Goal: Task Accomplishment & Management: Use online tool/utility

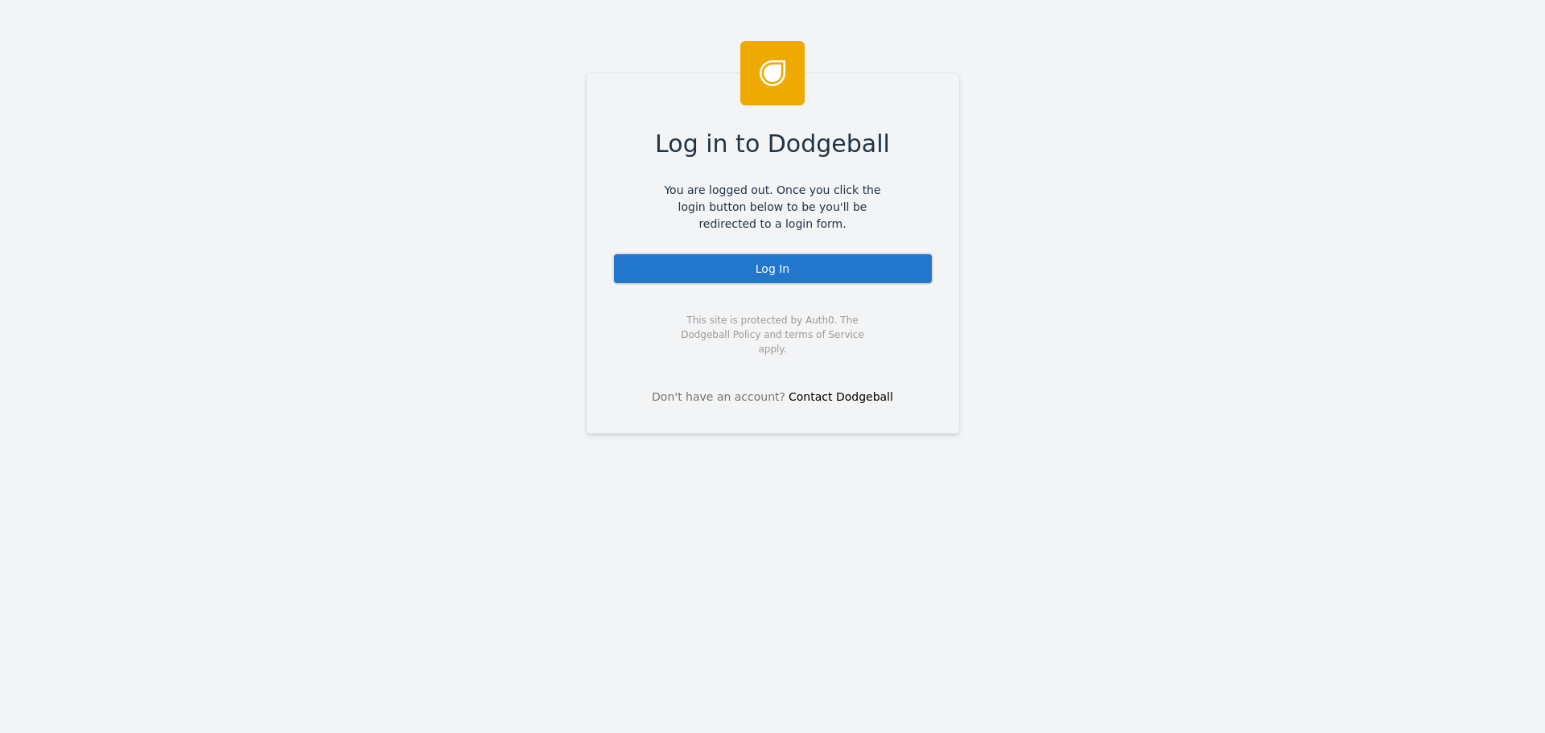
click at [734, 280] on div "Log In" at bounding box center [772, 269] width 321 height 32
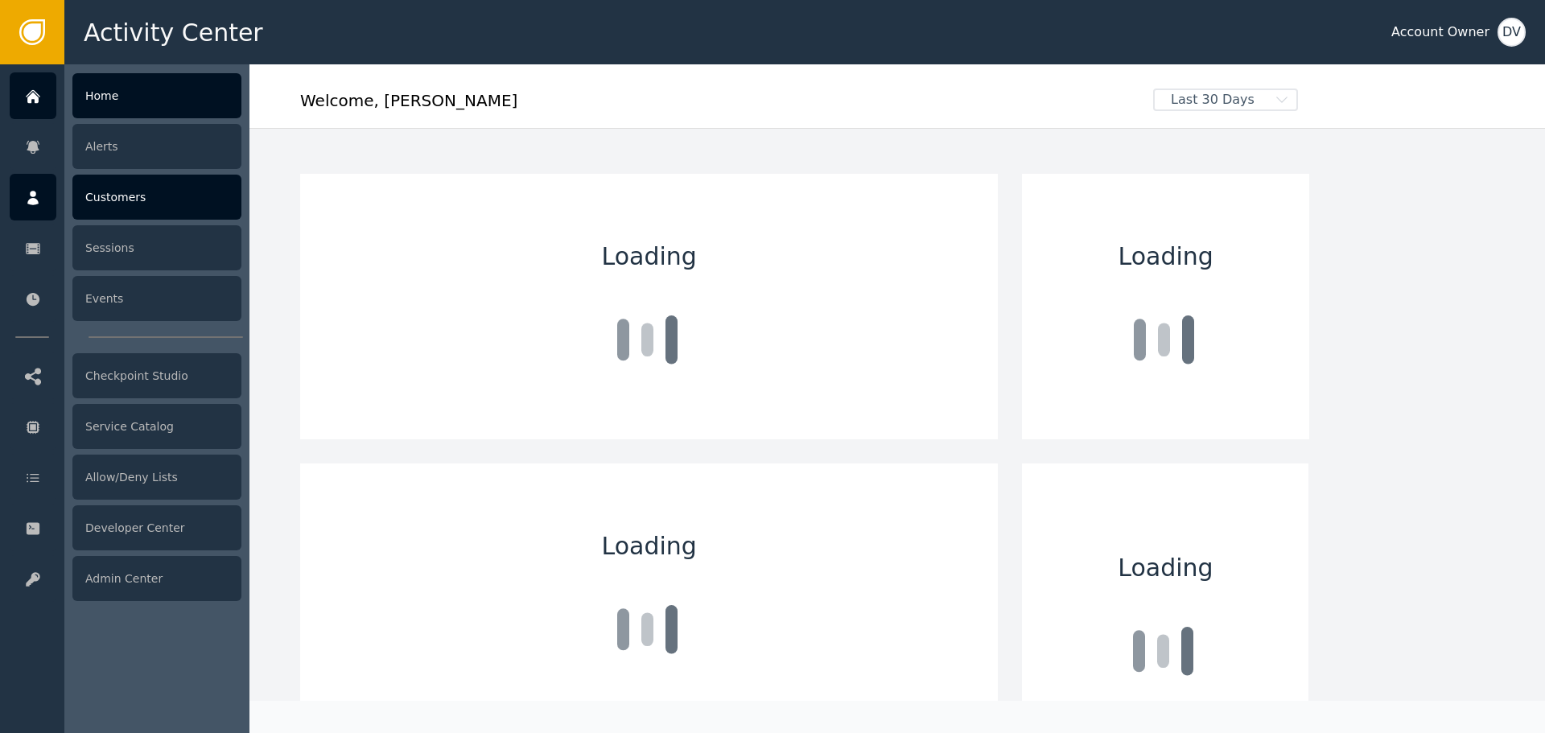
click at [31, 196] on icon at bounding box center [32, 198] width 11 height 14
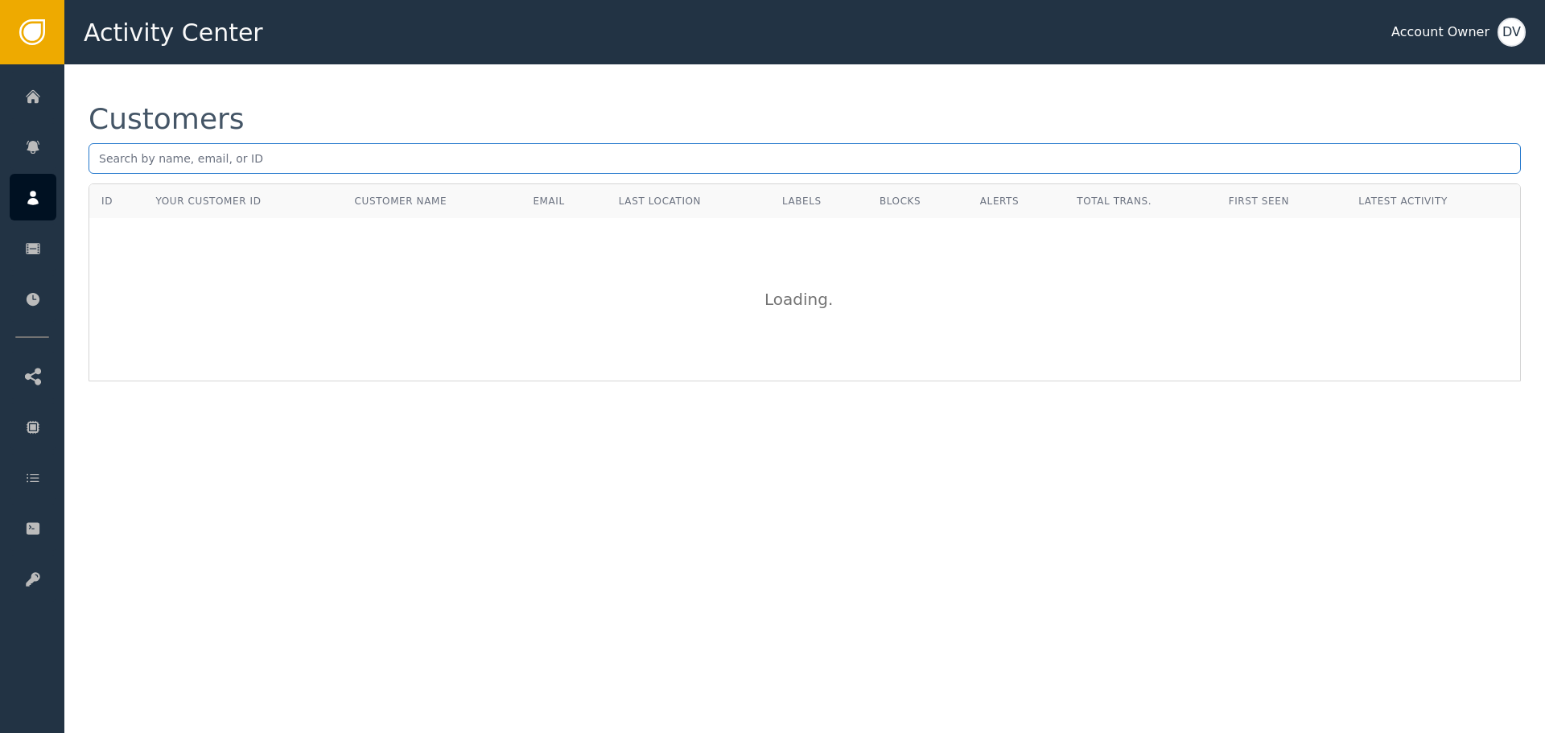
click at [447, 148] on input "text" at bounding box center [805, 158] width 1432 height 31
paste input "[EMAIL_ADDRESS][DOMAIN_NAME]"
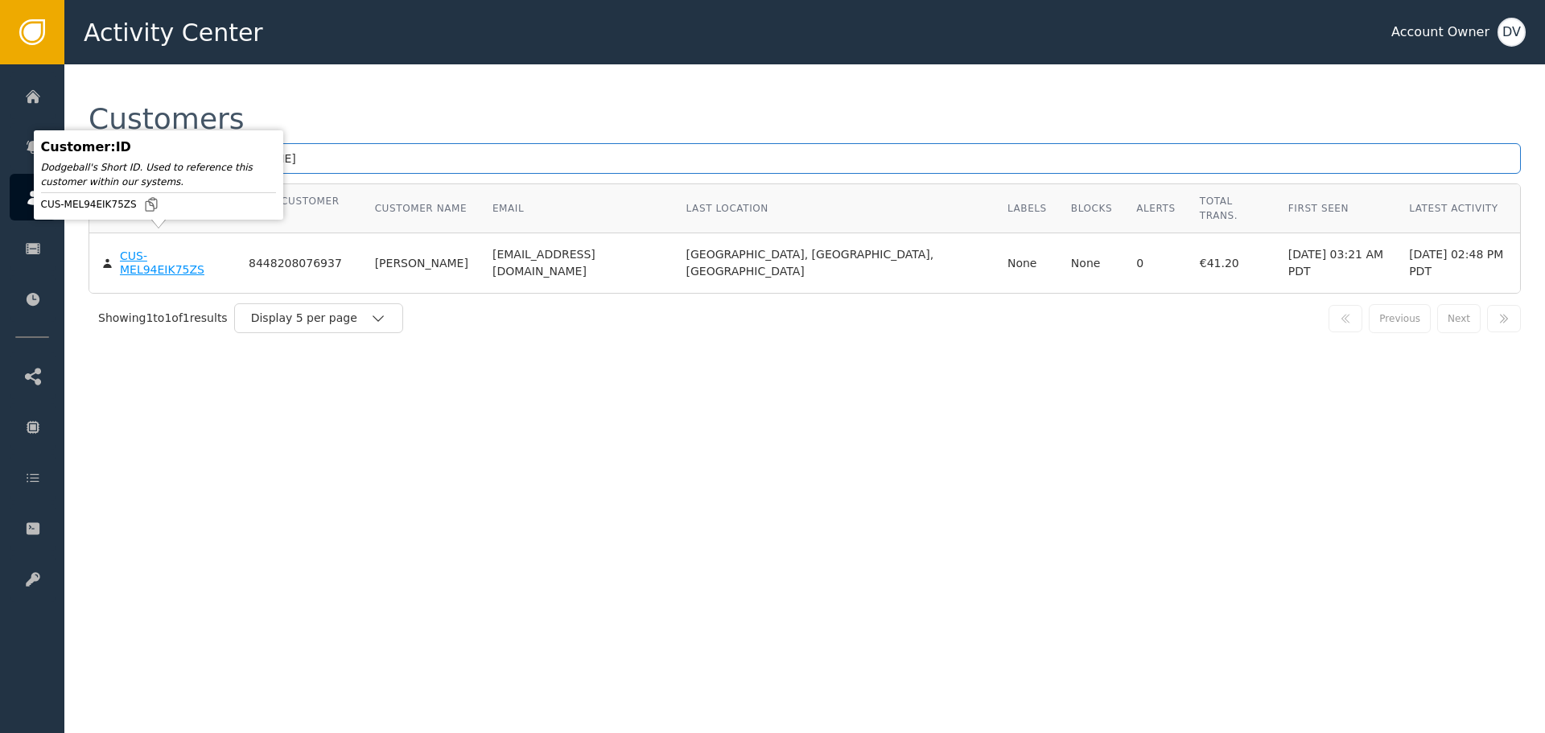
type input "[EMAIL_ADDRESS][DOMAIN_NAME]"
click at [151, 249] on div "CUS-MEL94EIK75ZS" at bounding box center [172, 263] width 105 height 28
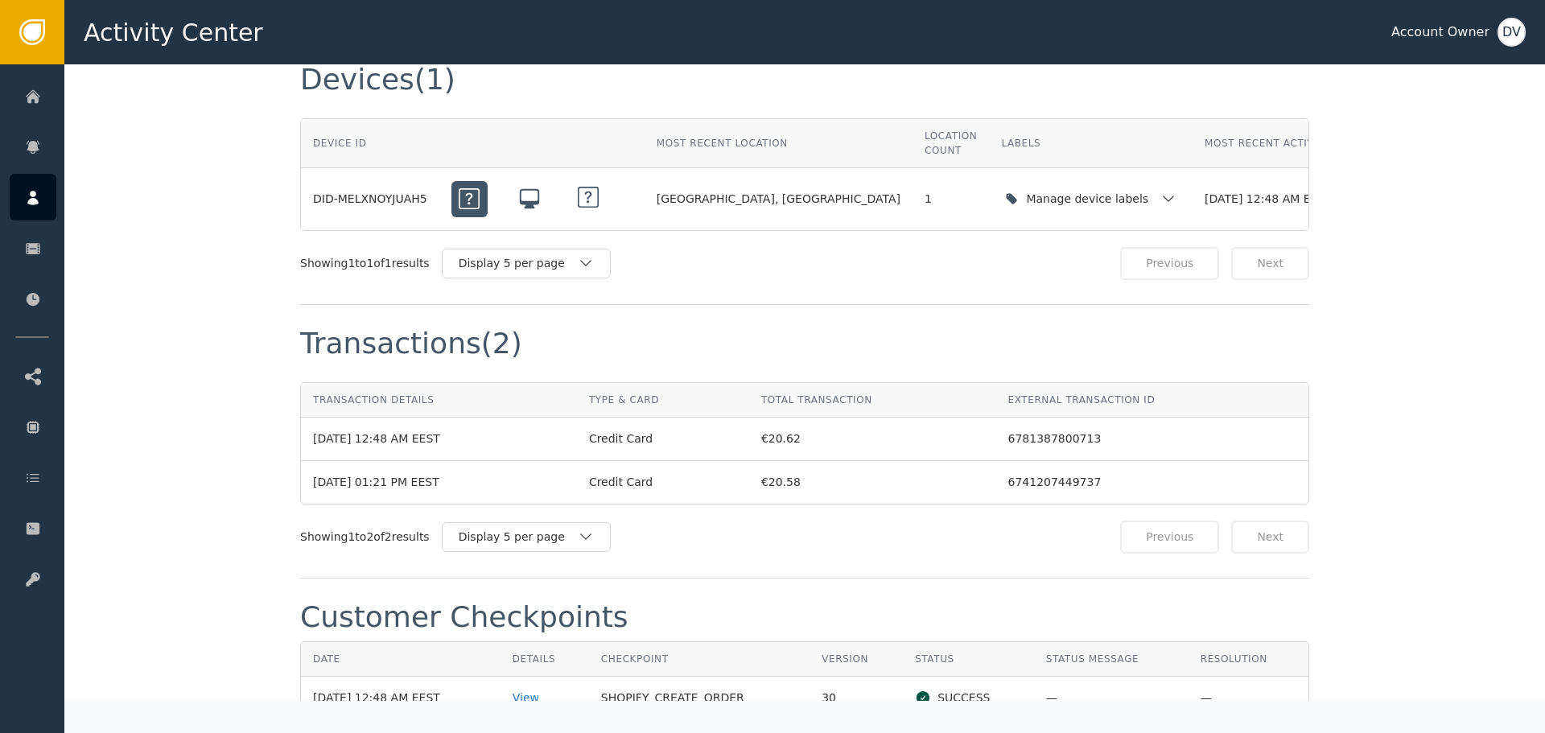
scroll to position [1529, 0]
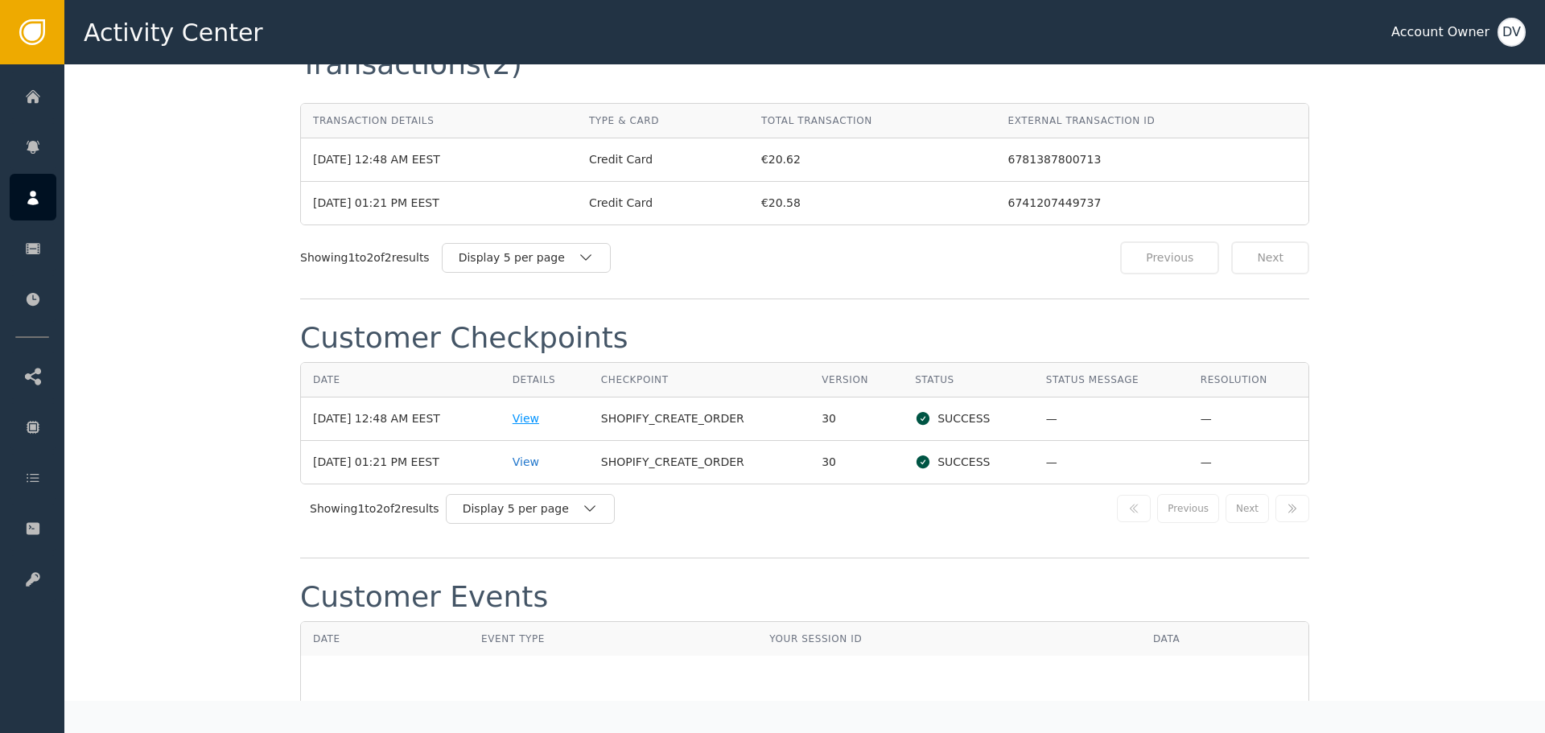
click at [545, 410] on div "View" at bounding box center [545, 418] width 64 height 17
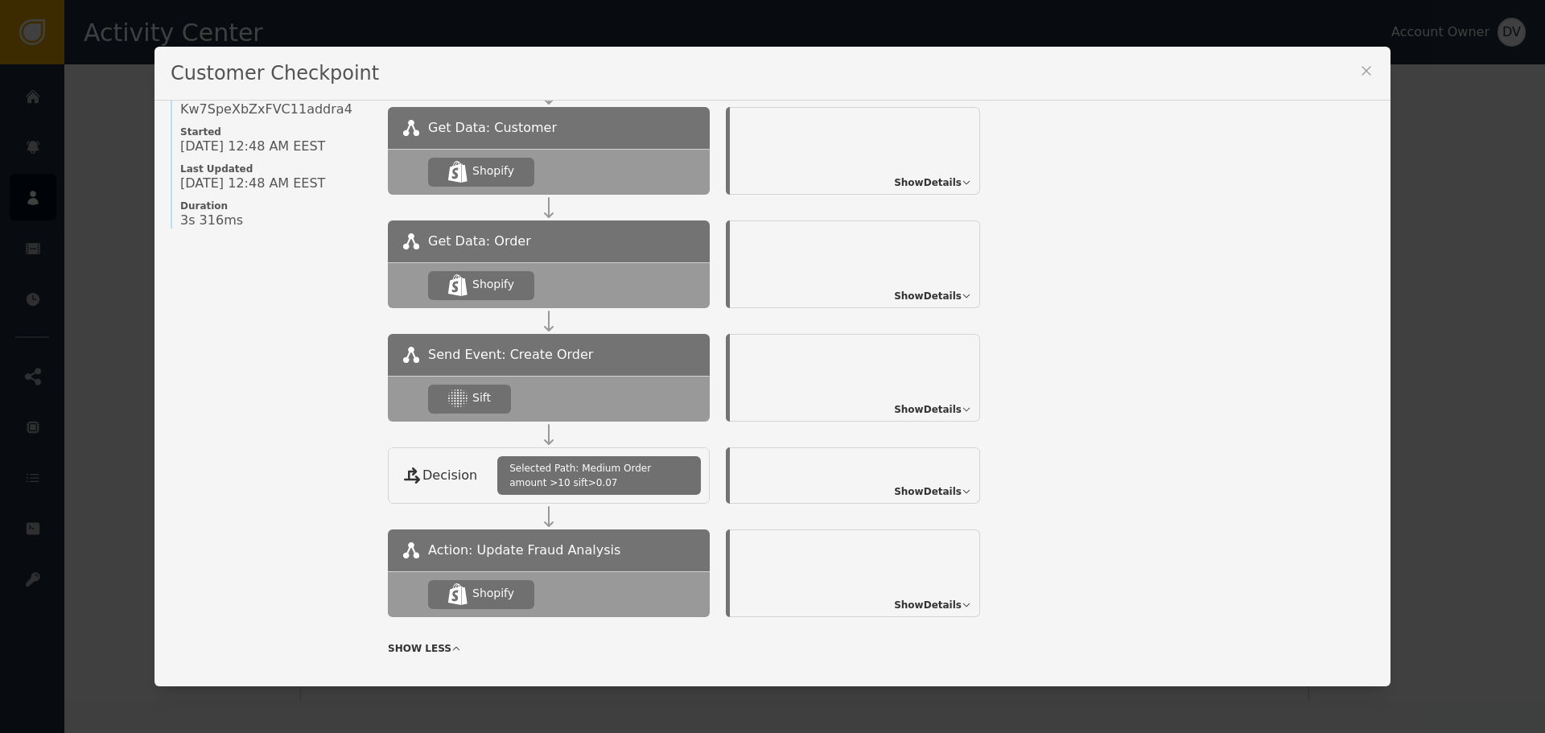
scroll to position [161, 0]
click at [941, 402] on span "Show Details" at bounding box center [928, 409] width 68 height 14
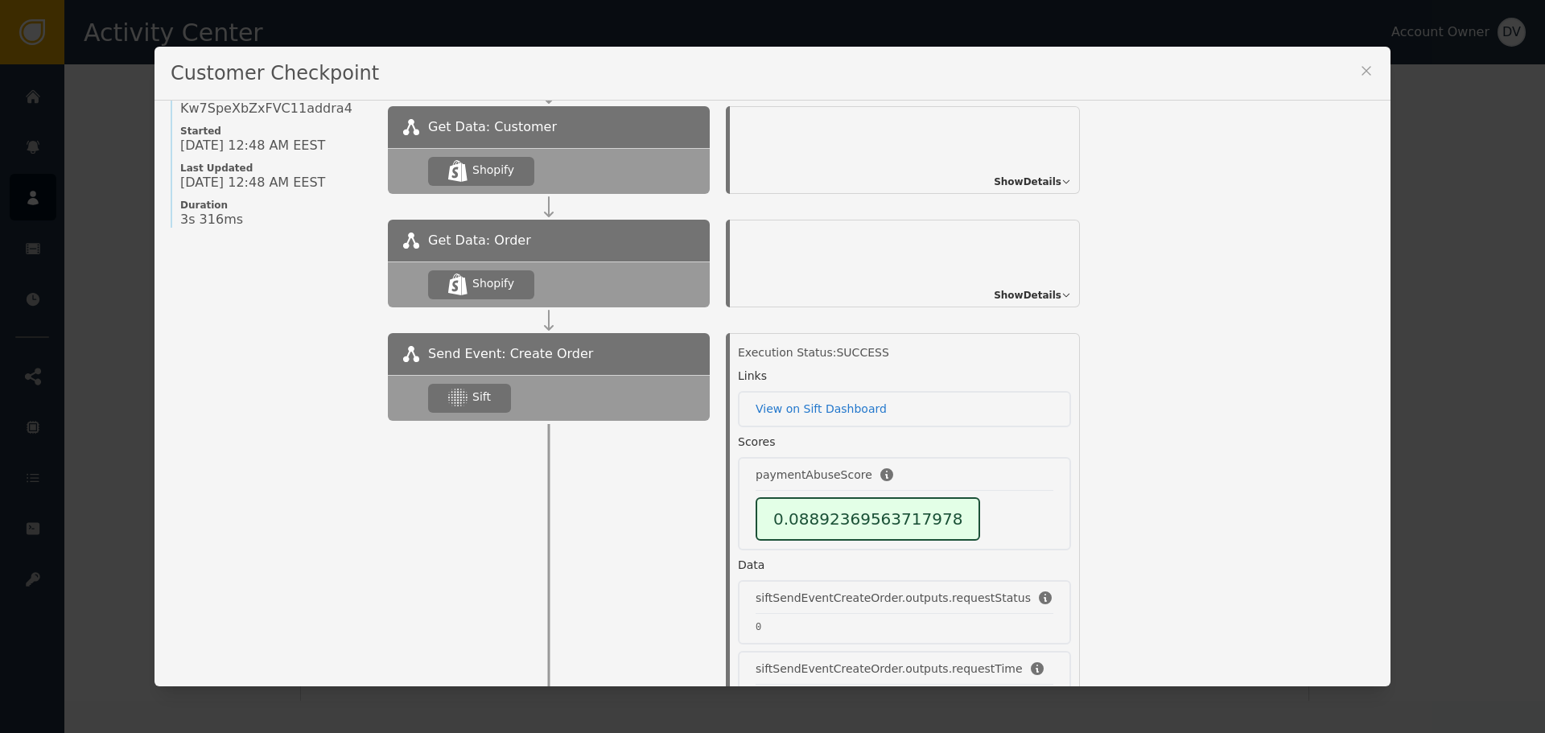
click at [1370, 79] on div "Customer Checkpoint" at bounding box center [772, 74] width 1236 height 54
click at [1367, 76] on icon at bounding box center [1366, 71] width 16 height 16
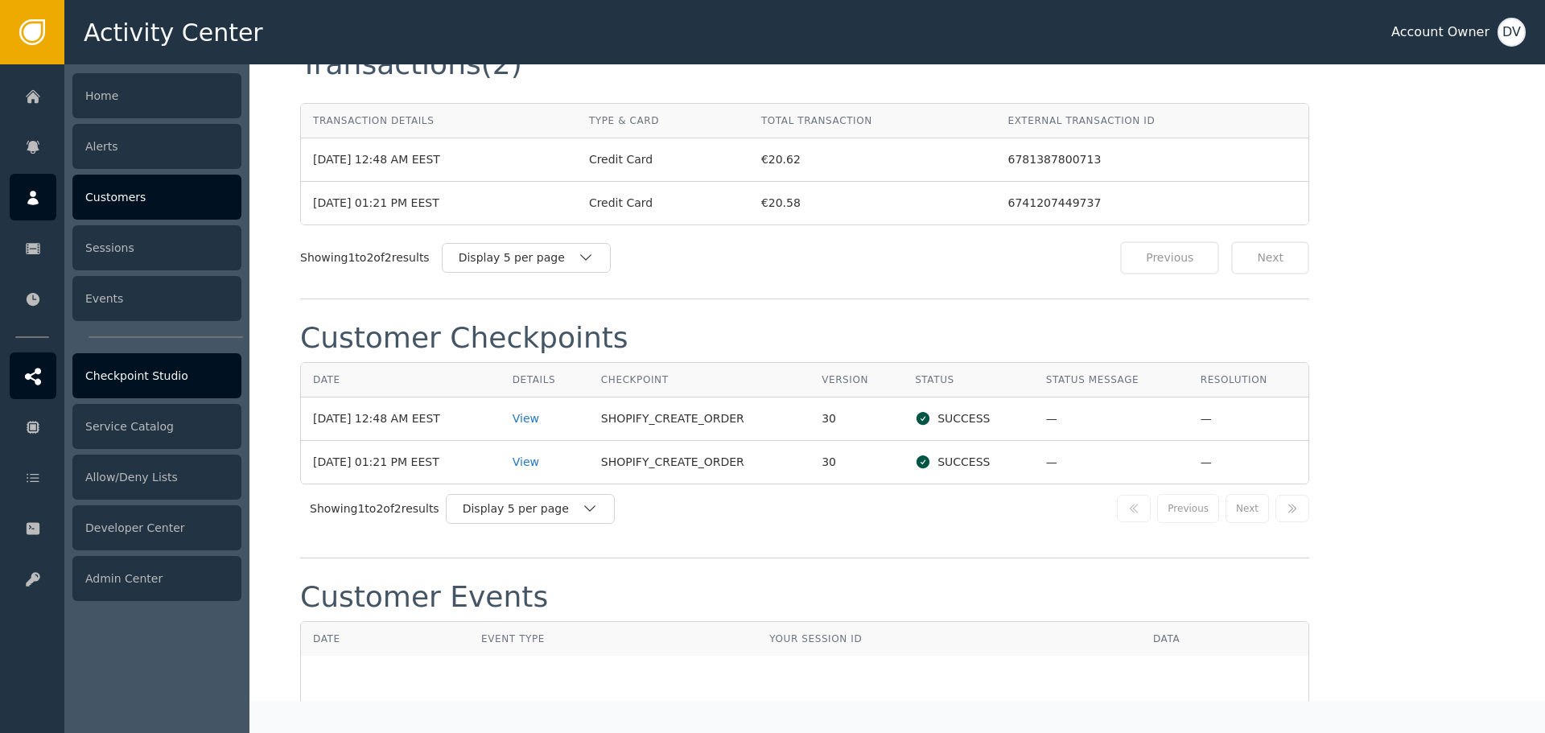
click at [137, 385] on div "Checkpoint Studio" at bounding box center [156, 375] width 169 height 45
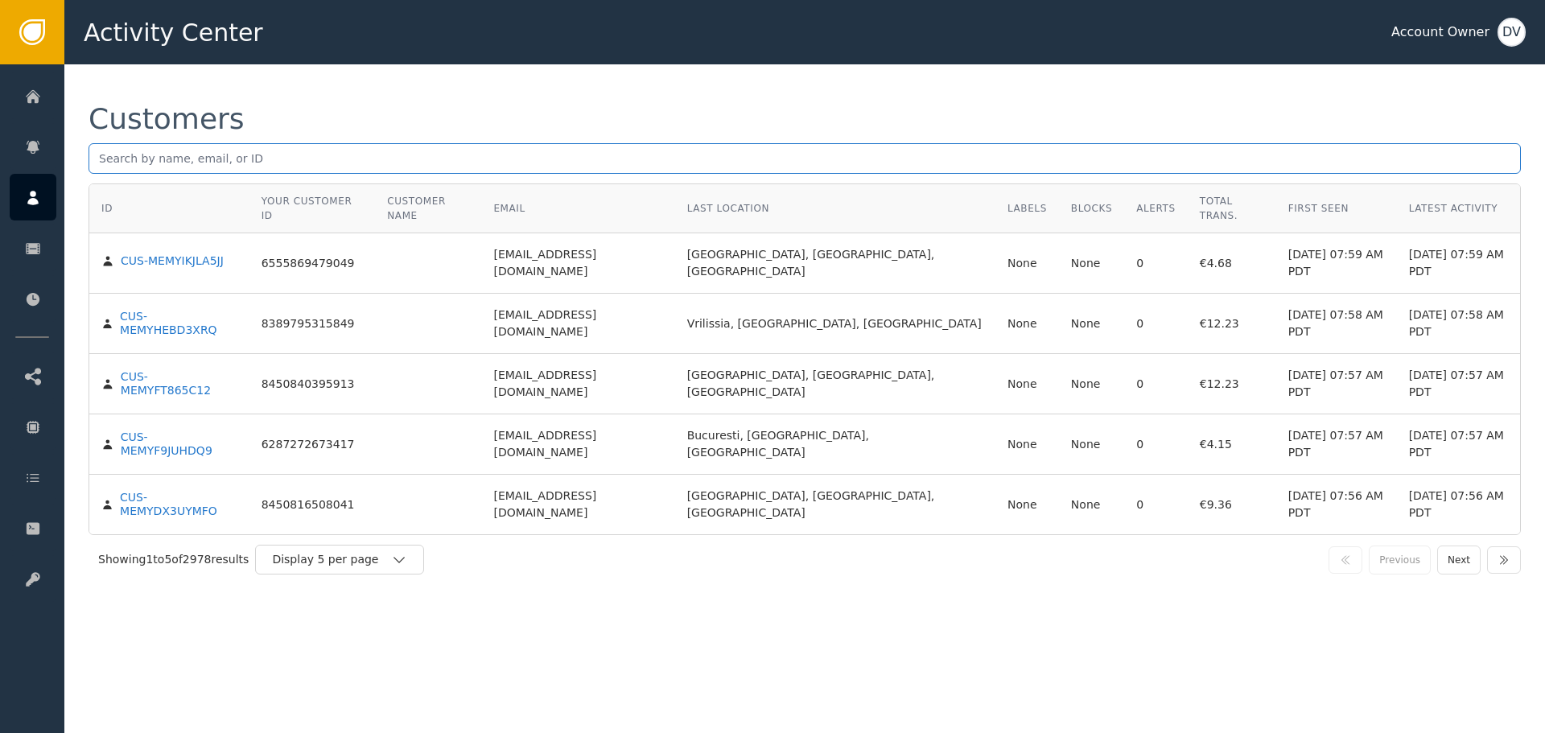
click at [238, 149] on input "text" at bounding box center [805, 158] width 1432 height 31
paste input "[EMAIL_ADDRESS][DOMAIN_NAME]"
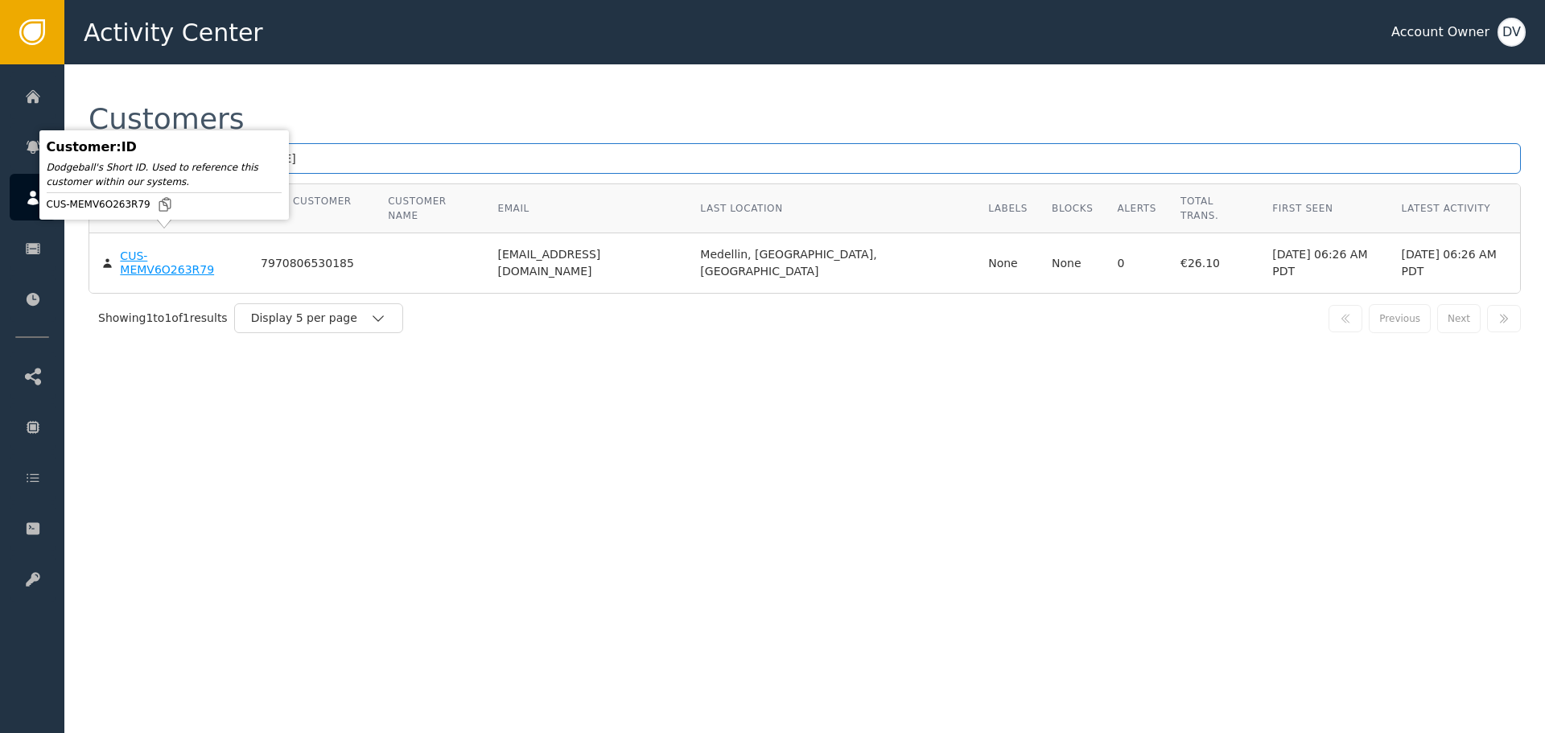
type input "[EMAIL_ADDRESS][DOMAIN_NAME]"
click at [157, 249] on div "CUS-MEMV6O263R79" at bounding box center [178, 263] width 117 height 28
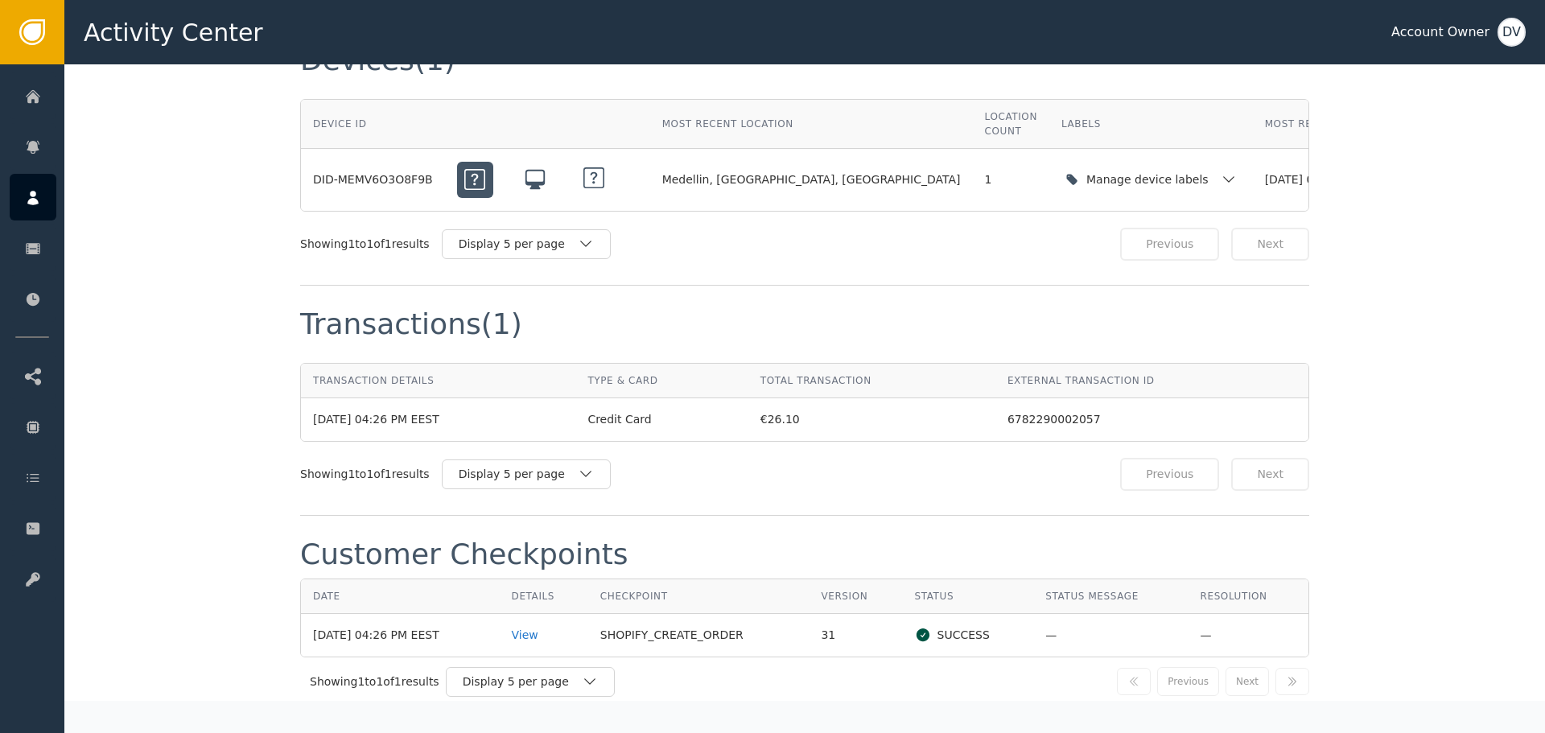
scroll to position [1529, 0]
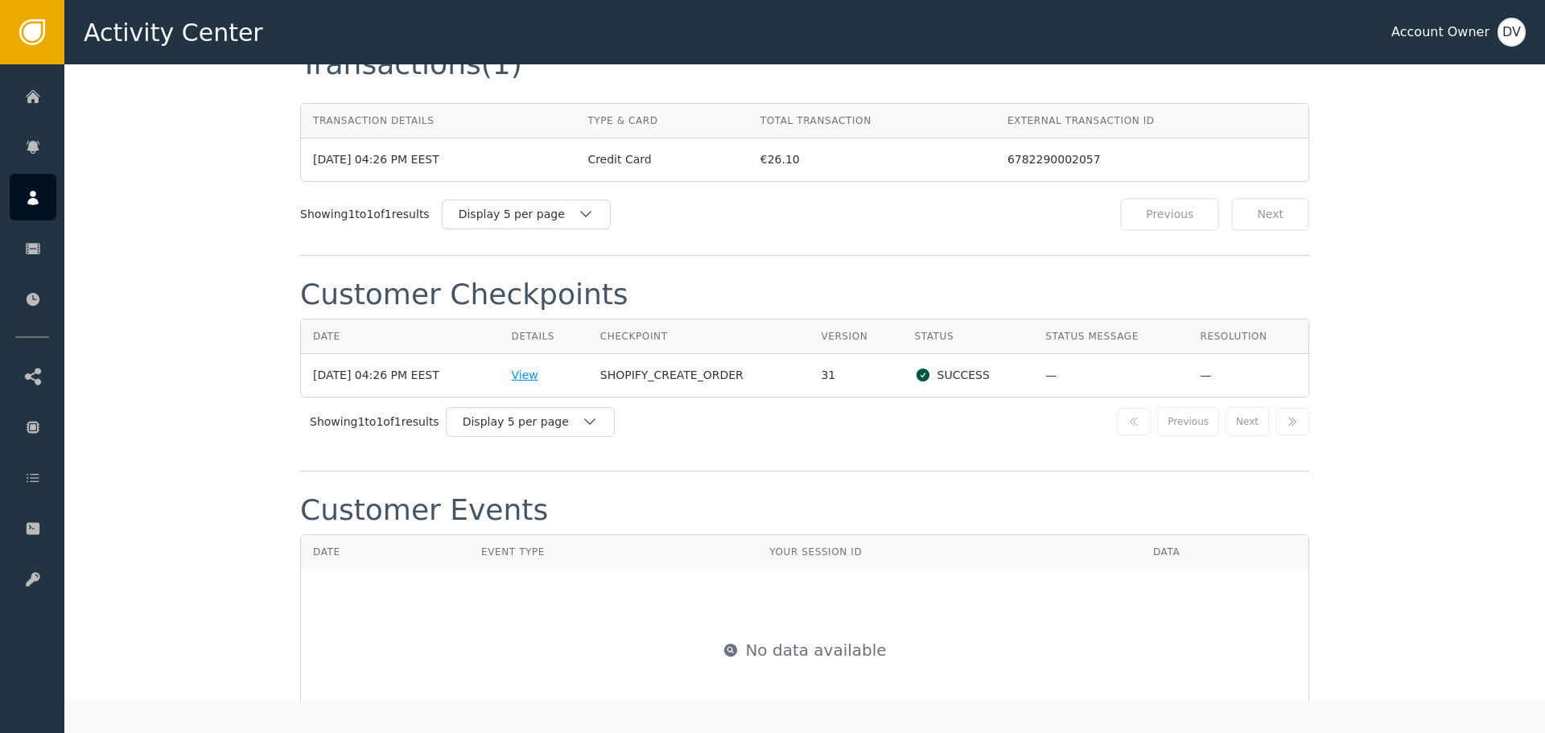
click at [535, 367] on div "View" at bounding box center [544, 375] width 64 height 17
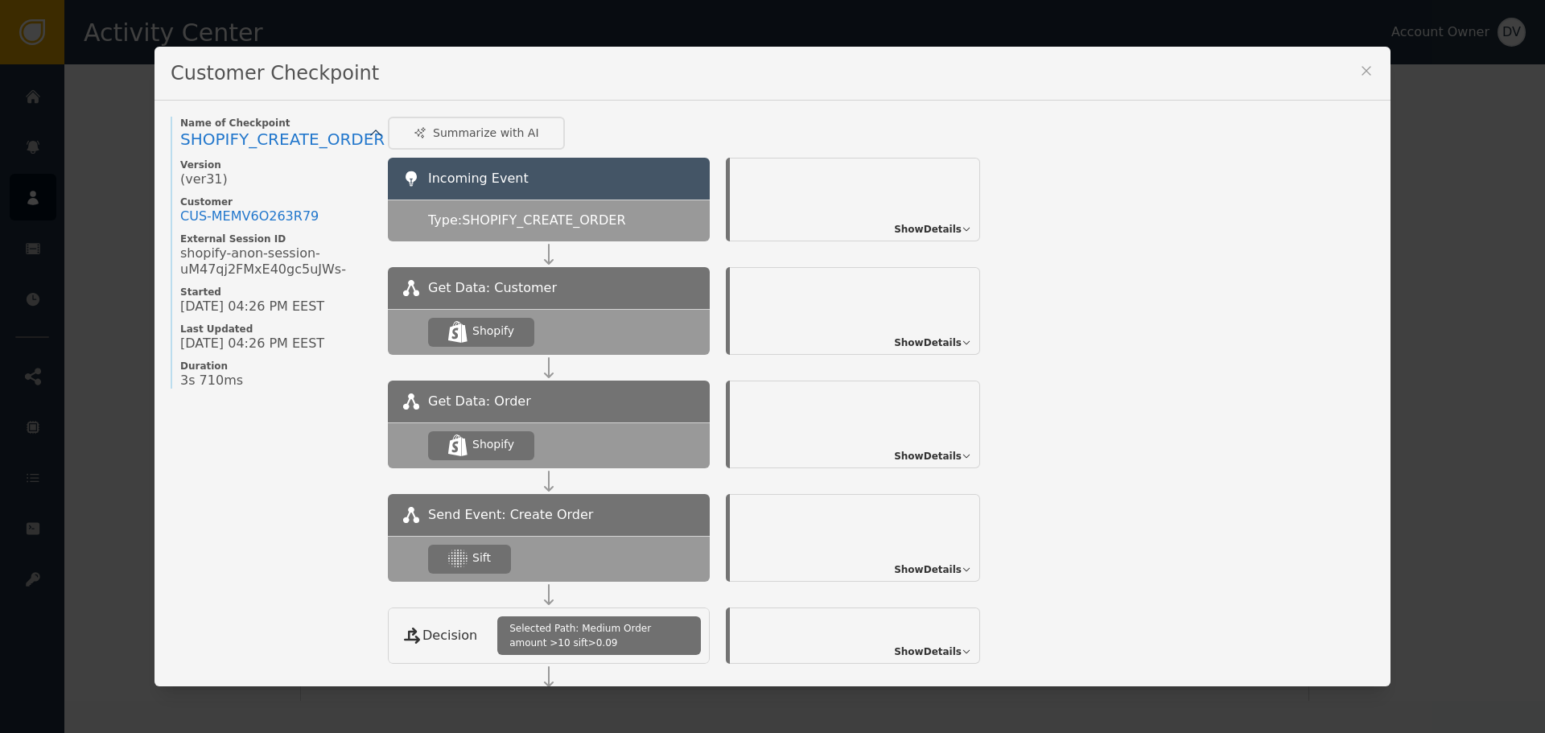
click at [926, 577] on div "Show Details" at bounding box center [855, 538] width 250 height 88
click at [933, 573] on span "Show Details" at bounding box center [928, 569] width 68 height 14
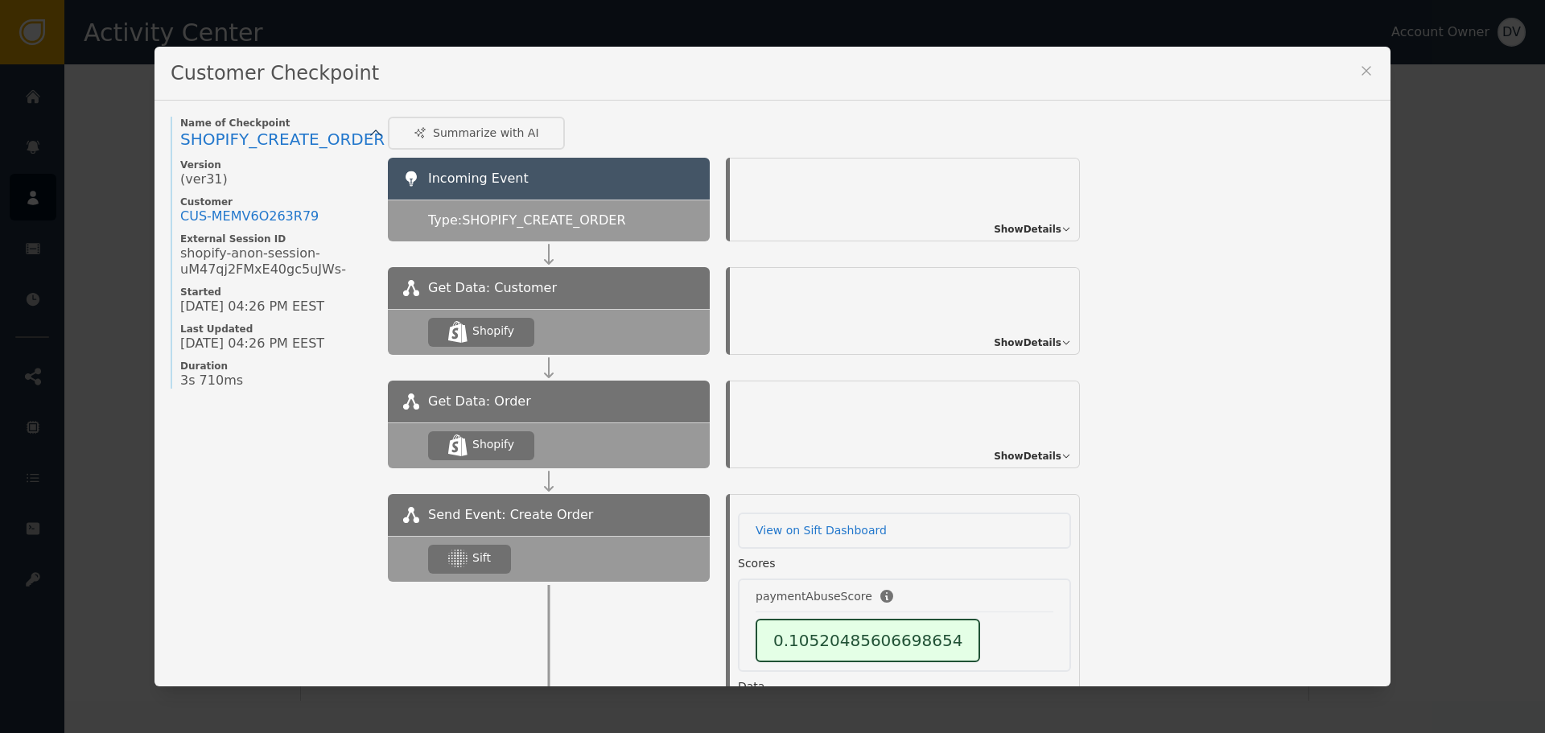
scroll to position [61, 0]
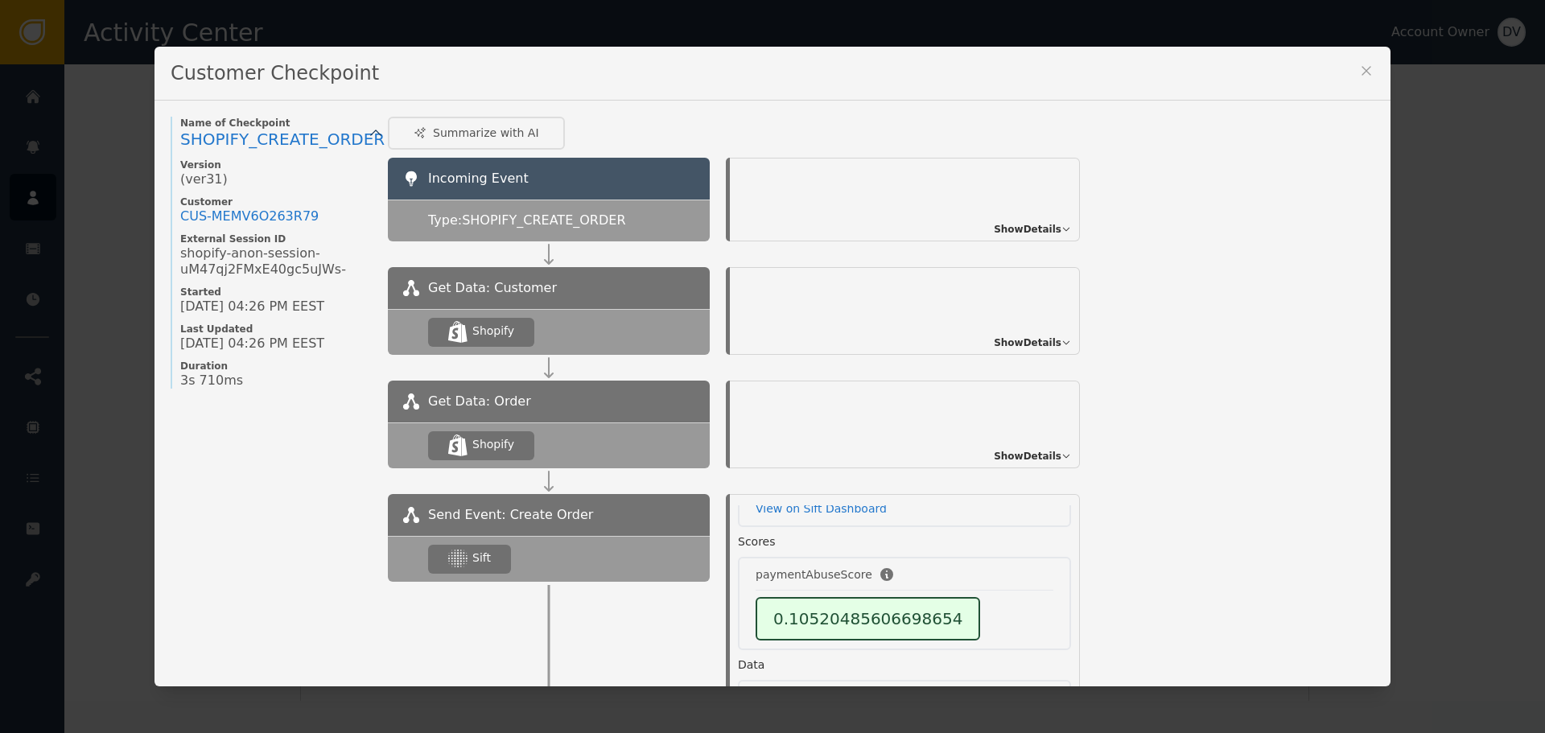
click at [1367, 64] on icon at bounding box center [1366, 71] width 16 height 16
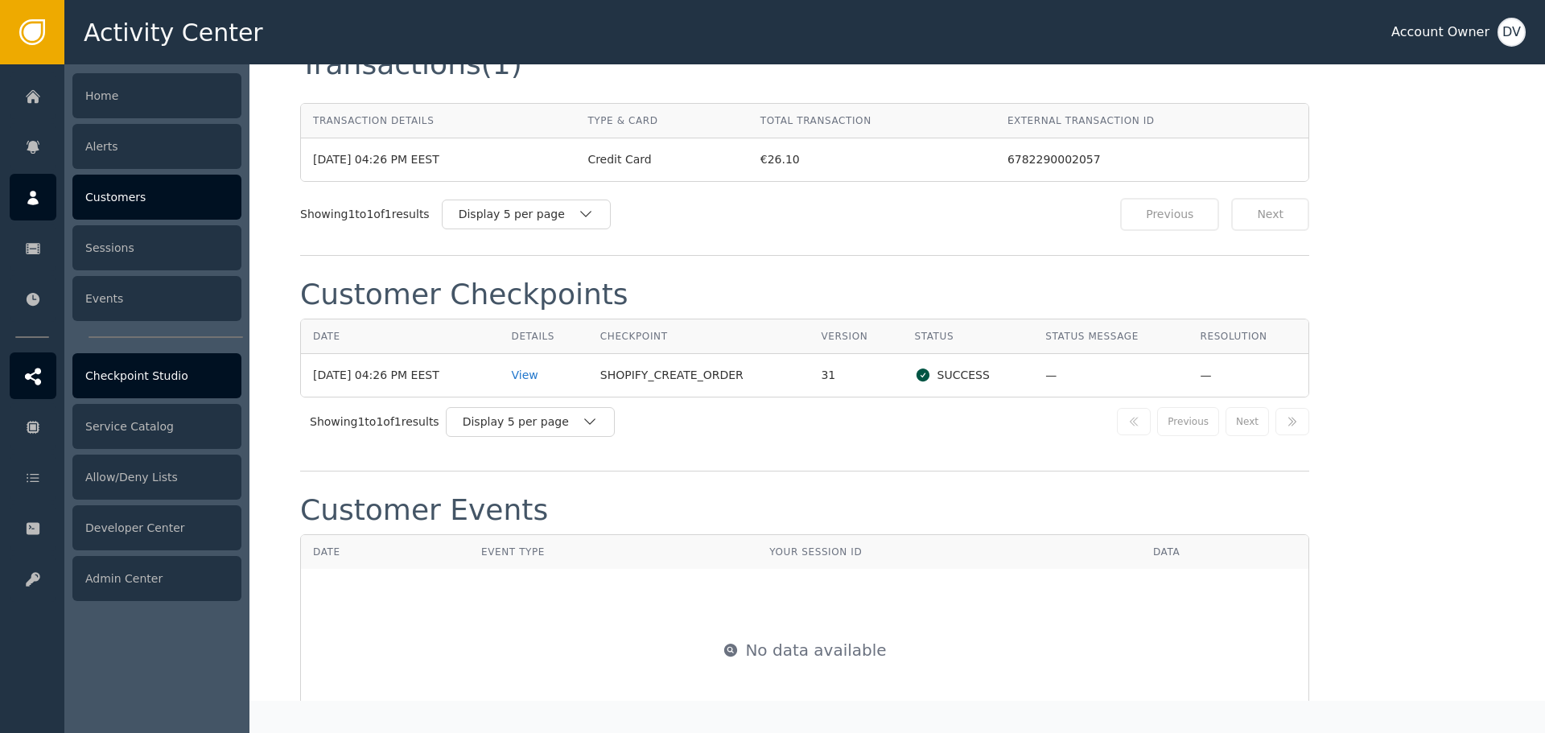
click at [137, 381] on div "Checkpoint Studio" at bounding box center [156, 375] width 169 height 45
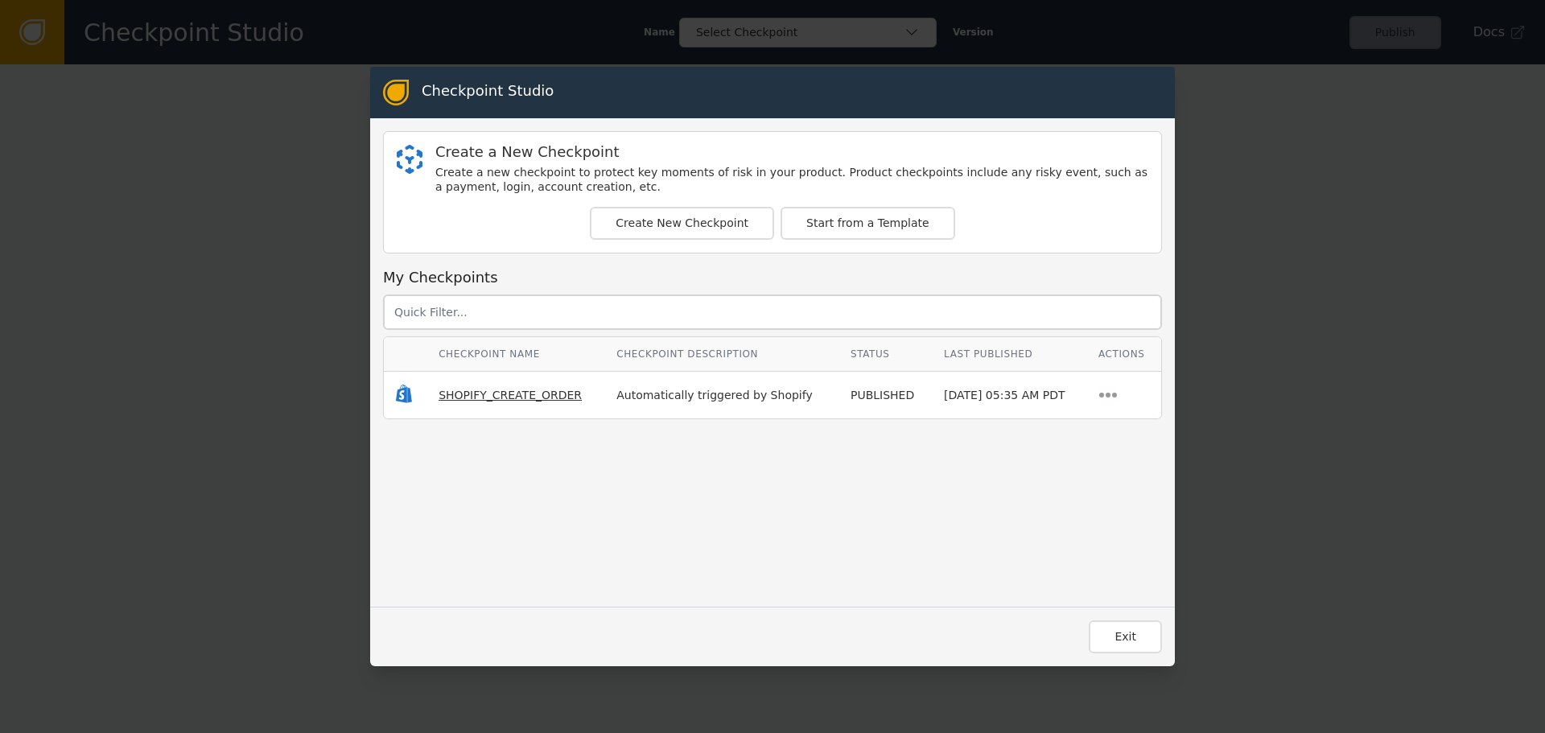
click at [476, 393] on span "SHOPIFY_CREATE_ORDER" at bounding box center [510, 395] width 143 height 13
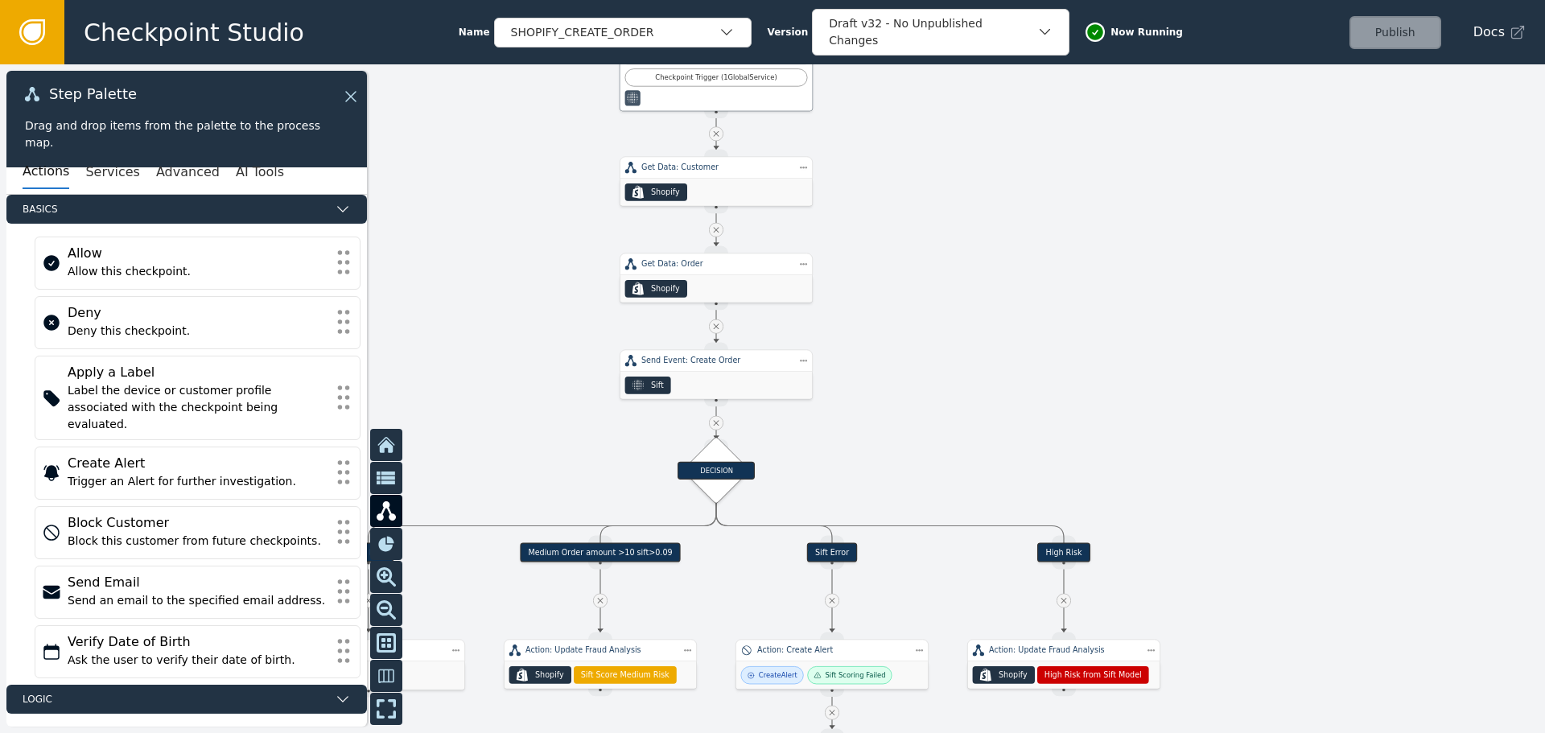
drag, startPoint x: 928, startPoint y: 373, endPoint x: 958, endPoint y: 95, distance: 279.2
click at [958, 96] on div at bounding box center [772, 398] width 1545 height 669
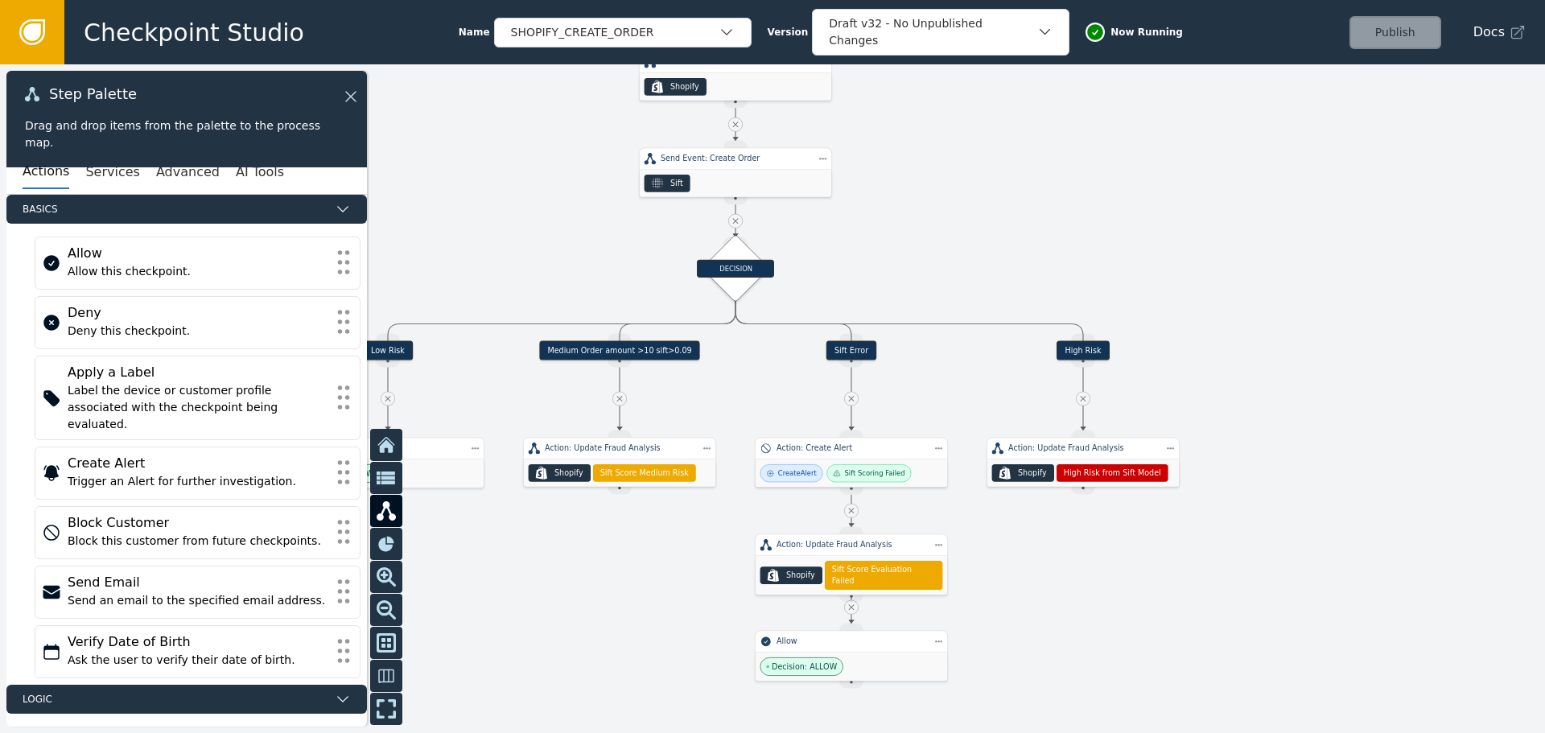
click at [651, 354] on div "Medium Order amount >10 sift>0.09" at bounding box center [619, 350] width 161 height 19
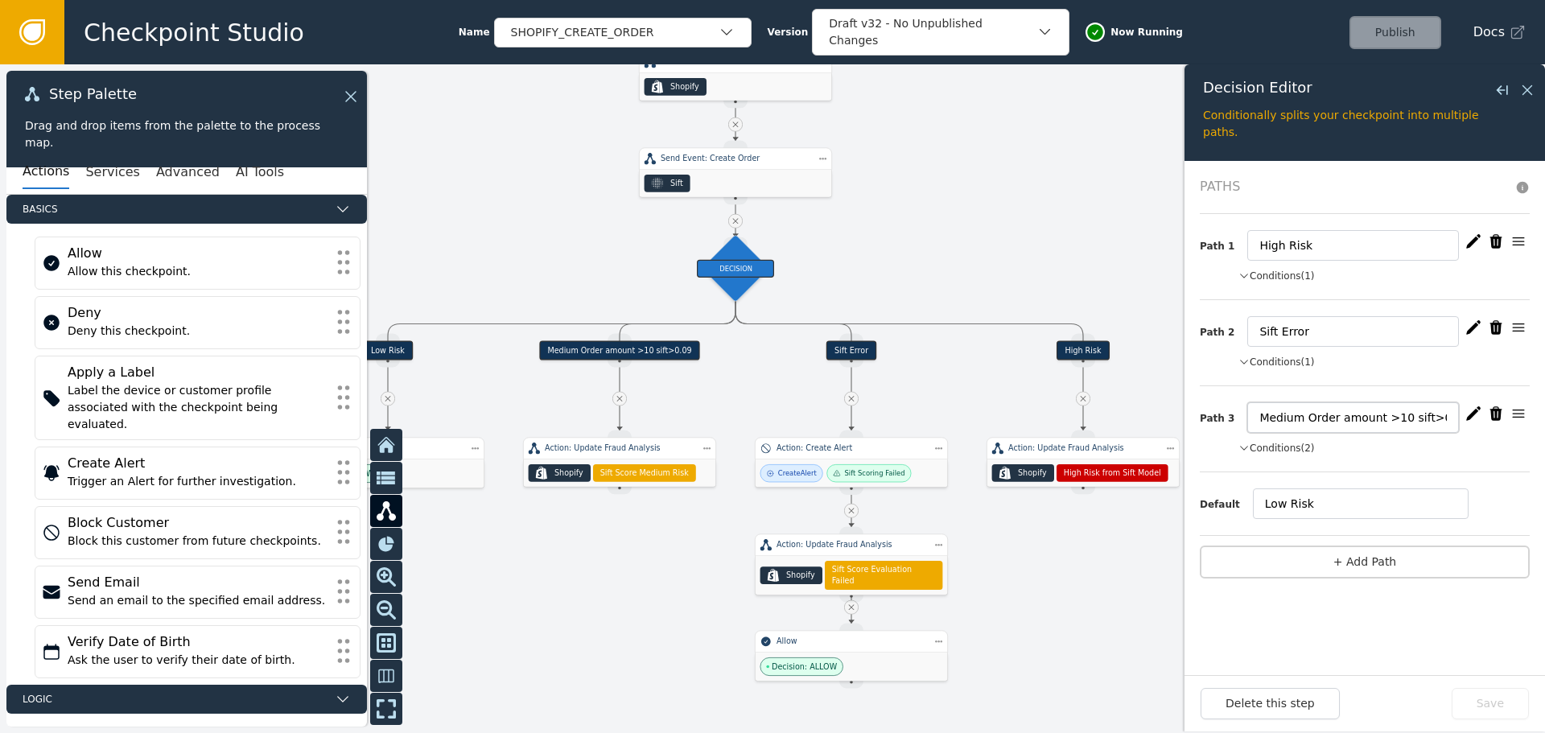
click at [1432, 415] on input "Medium Order amount >10 sift>0.09" at bounding box center [1353, 417] width 212 height 31
type input "Medium Order amount >10 sift>0.085"
click at [1474, 413] on icon "button" at bounding box center [1473, 413] width 14 height 14
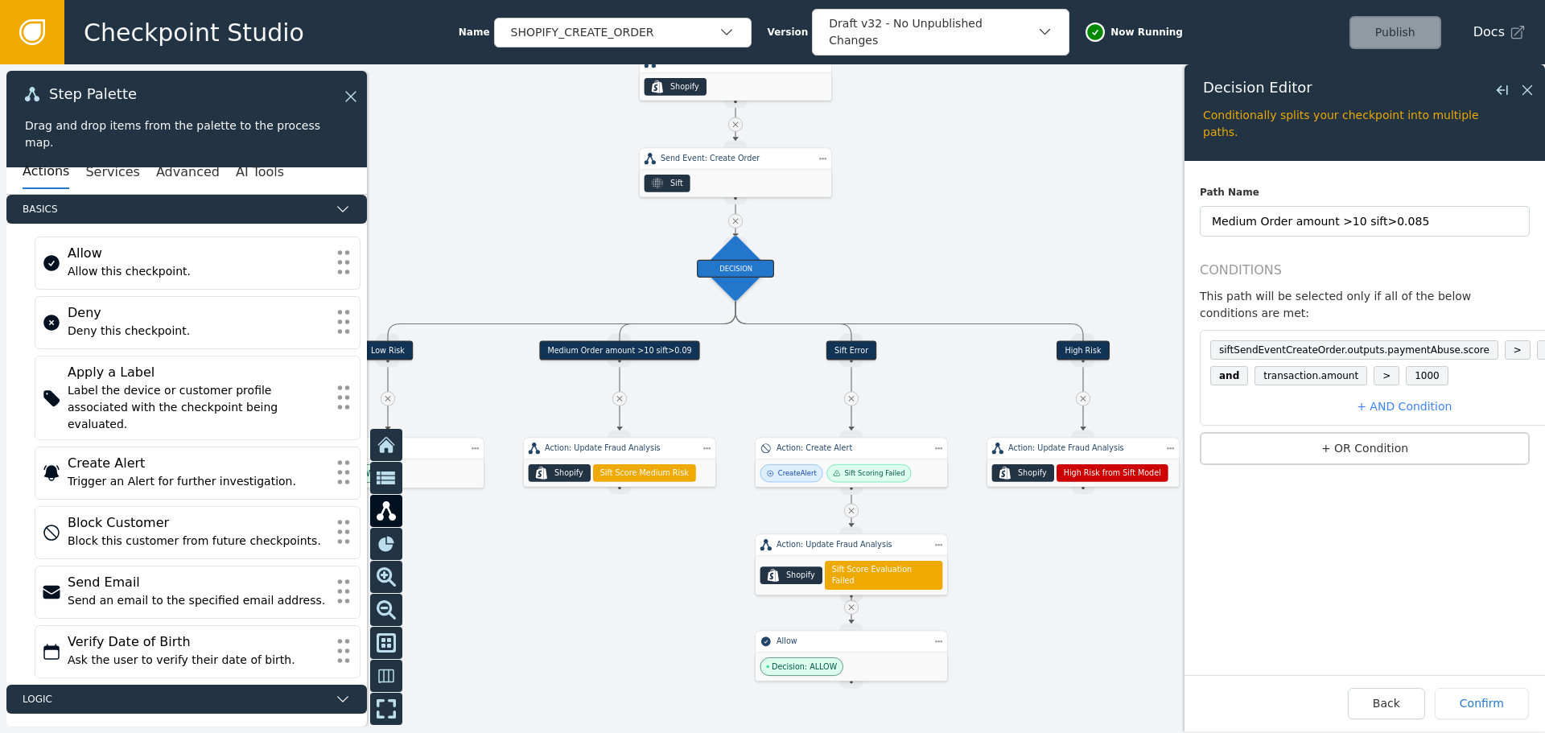
click at [1537, 340] on span "0.09" at bounding box center [1556, 349] width 39 height 19
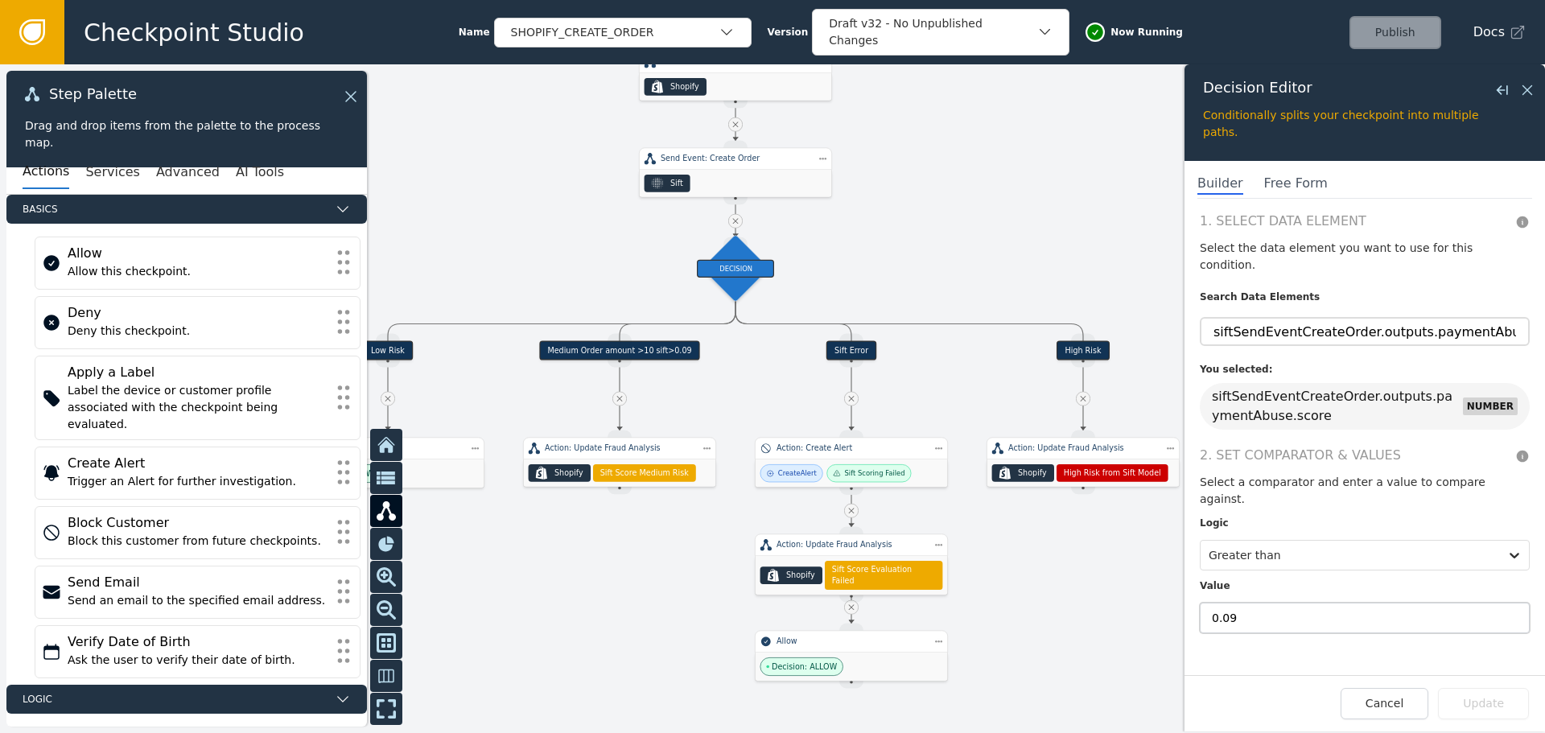
drag, startPoint x: 1237, startPoint y: 583, endPoint x: 1229, endPoint y: 585, distance: 8.2
click at [1229, 603] on input "0.09" at bounding box center [1365, 618] width 330 height 31
type input "0.085"
click at [1483, 699] on button "Update" at bounding box center [1483, 703] width 91 height 31
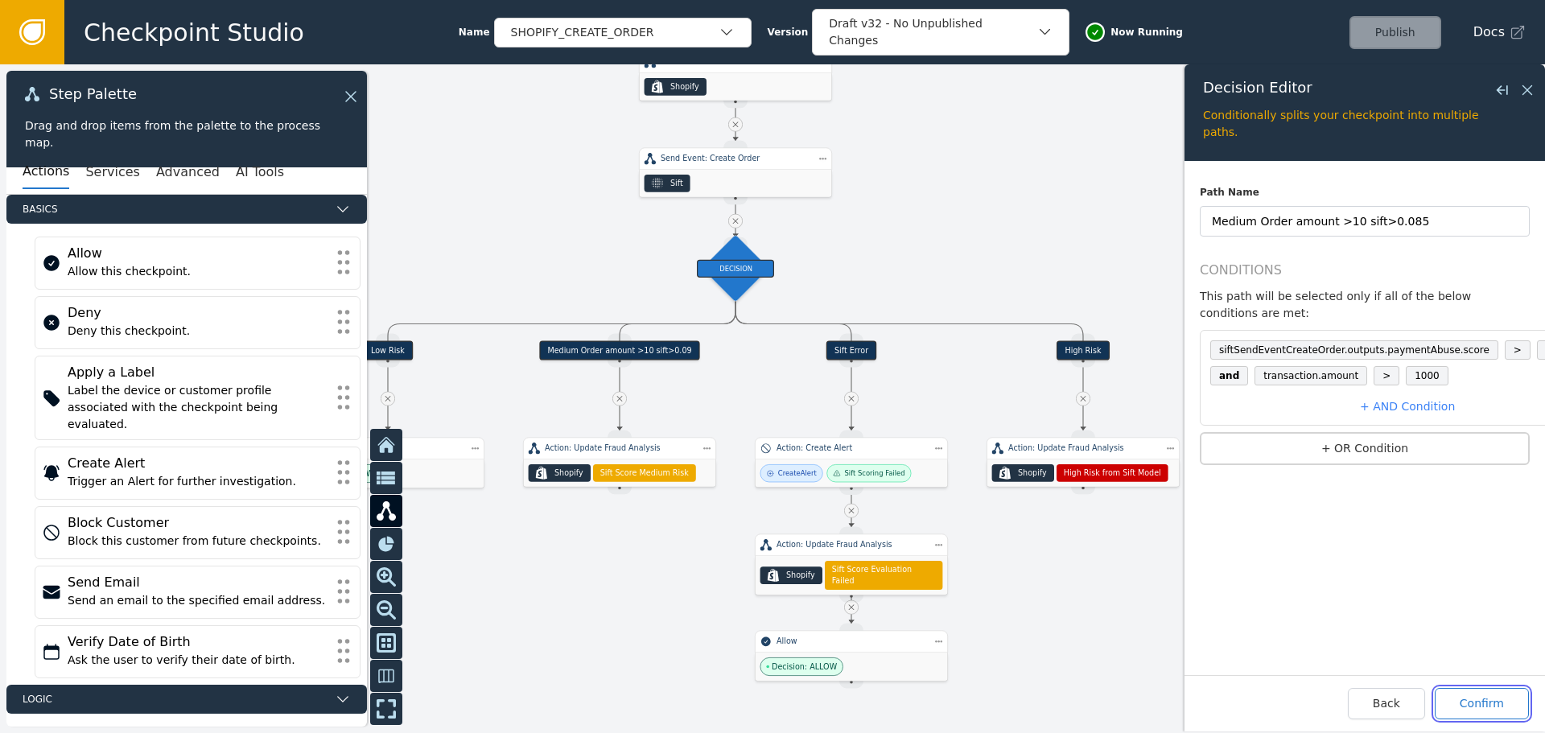
click at [1489, 710] on button "Confirm" at bounding box center [1482, 703] width 94 height 31
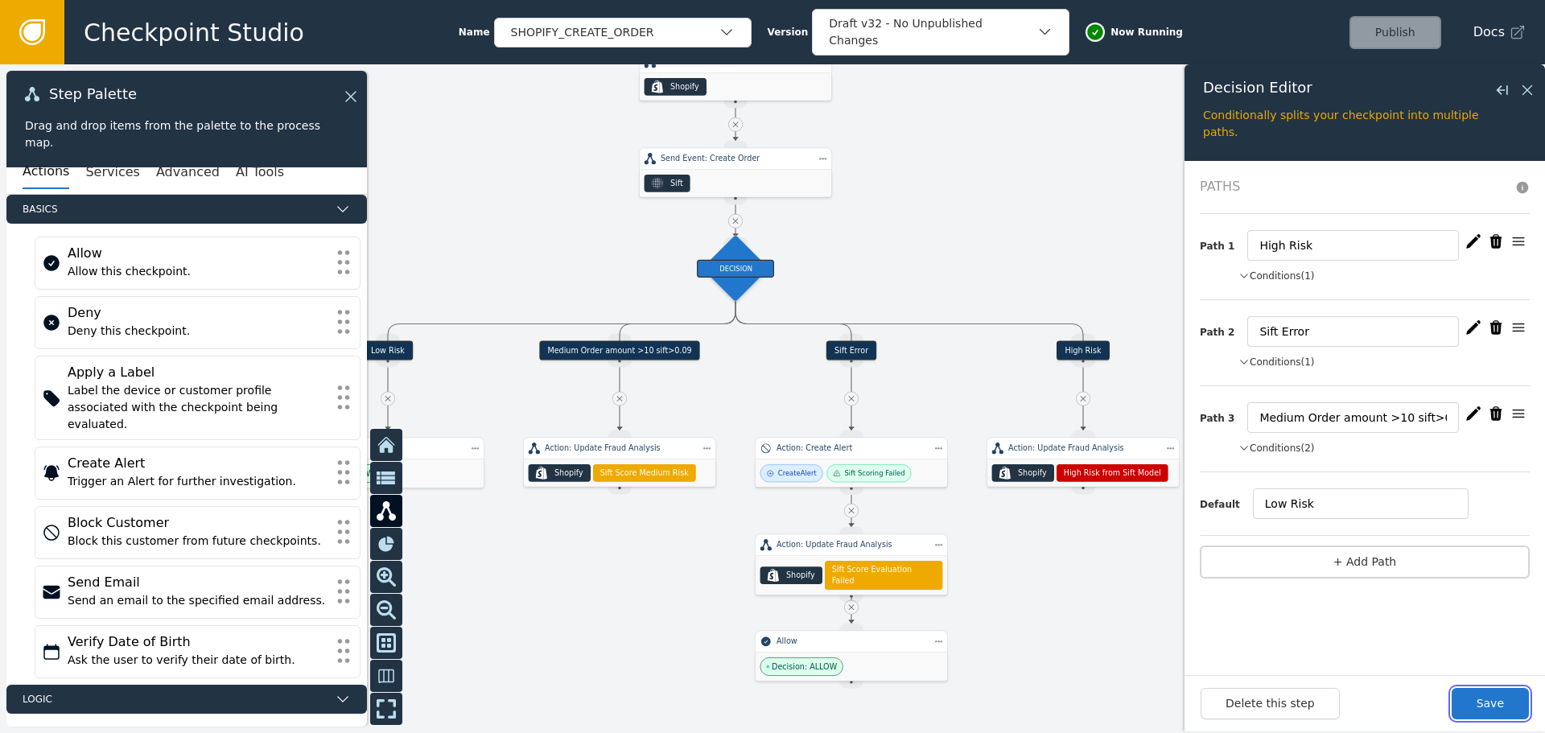
click at [1489, 710] on button "Save" at bounding box center [1490, 703] width 77 height 31
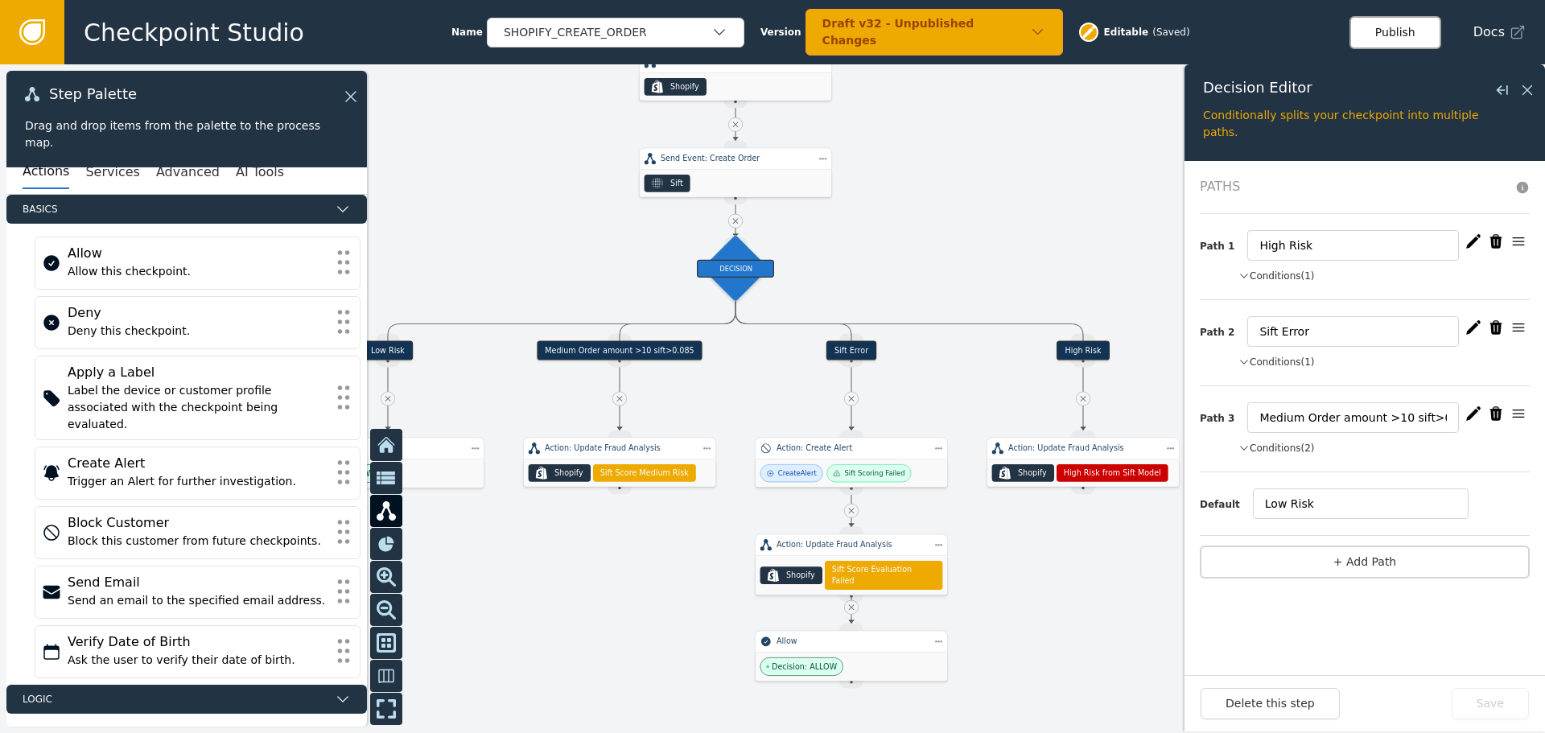
click at [1416, 40] on button "Publish" at bounding box center [1395, 32] width 92 height 33
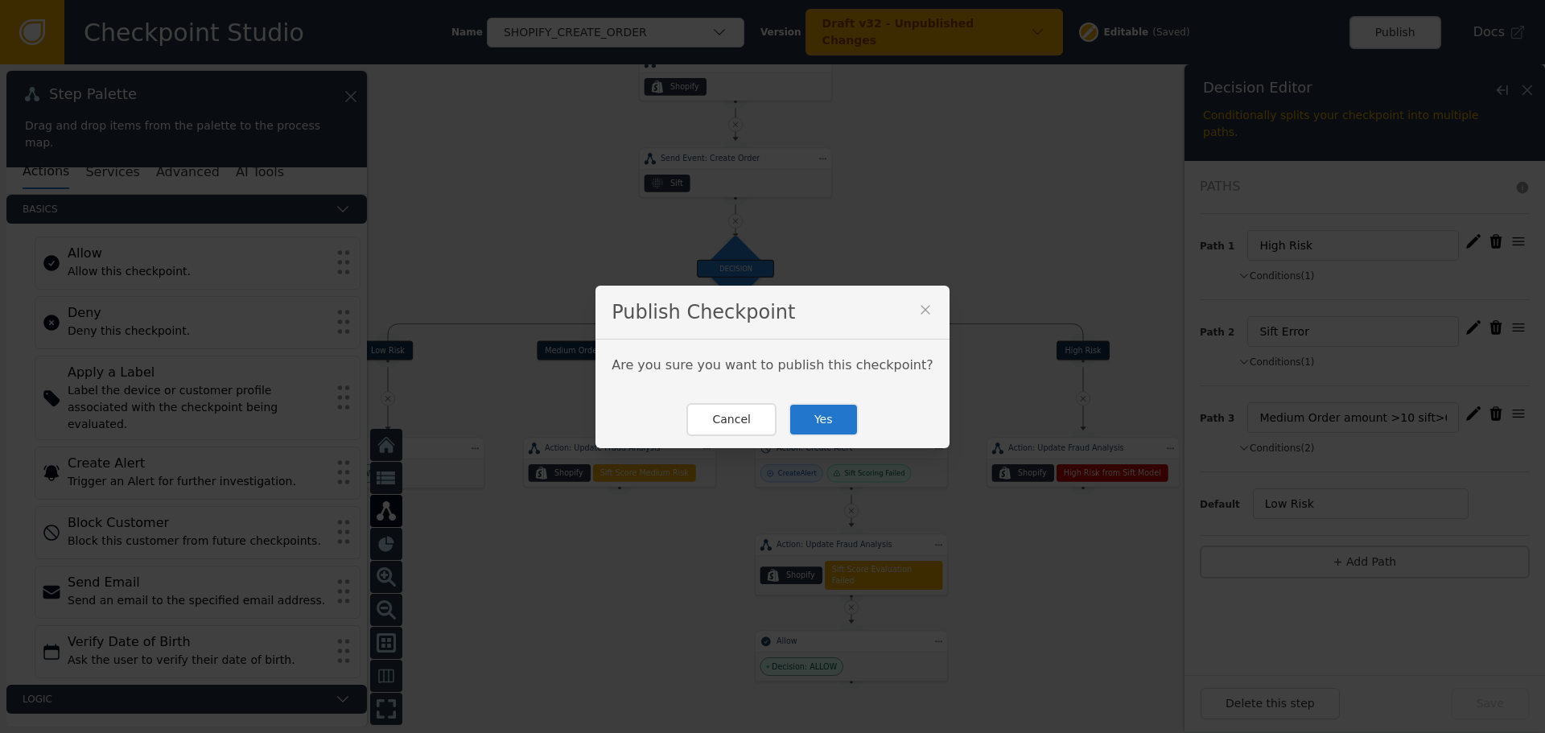
click at [799, 426] on button "Yes" at bounding box center [824, 419] width 70 height 33
